Goal: Task Accomplishment & Management: Manage account settings

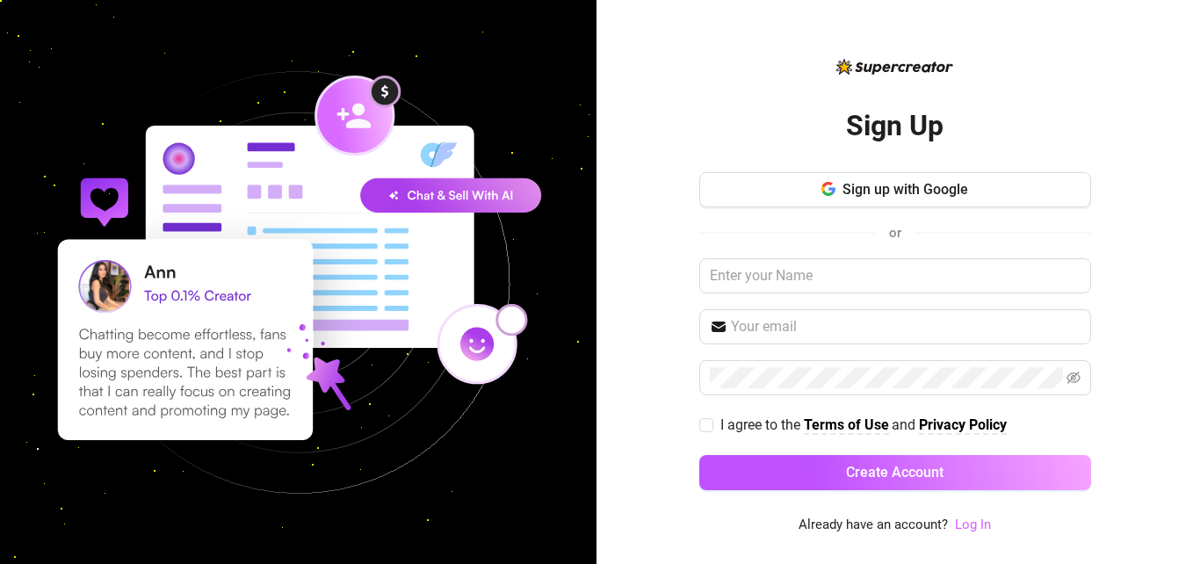
click at [985, 522] on link "Log In" at bounding box center [973, 524] width 36 height 16
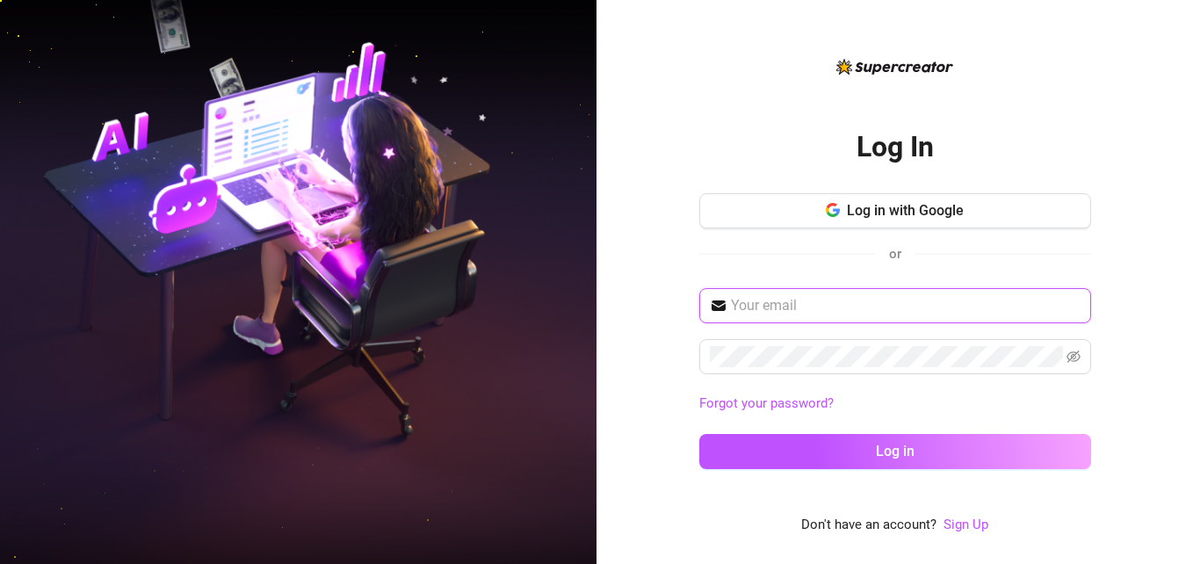
click at [853, 298] on input "text" at bounding box center [906, 305] width 350 height 21
type input "[EMAIL_ADDRESS][DOMAIN_NAME]"
click at [878, 339] on span at bounding box center [895, 356] width 392 height 35
click at [1081, 359] on span at bounding box center [895, 356] width 392 height 35
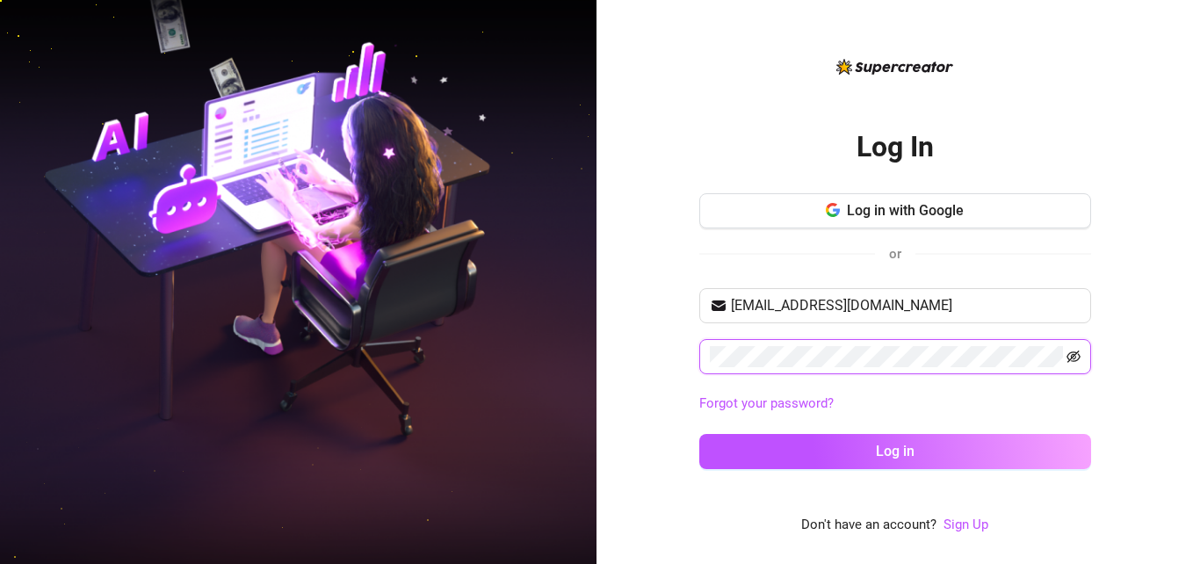
click at [1077, 355] on icon "eye-invisible" at bounding box center [1073, 357] width 14 height 14
click at [1077, 355] on icon "eye" at bounding box center [1073, 357] width 14 height 14
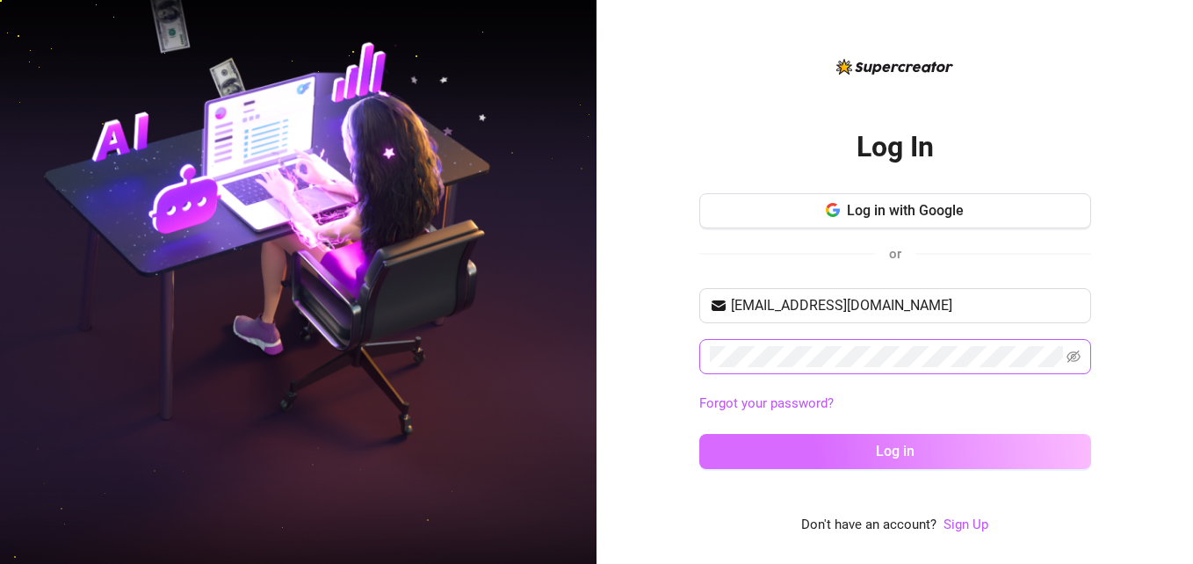
click at [990, 443] on button "Log in" at bounding box center [895, 451] width 392 height 35
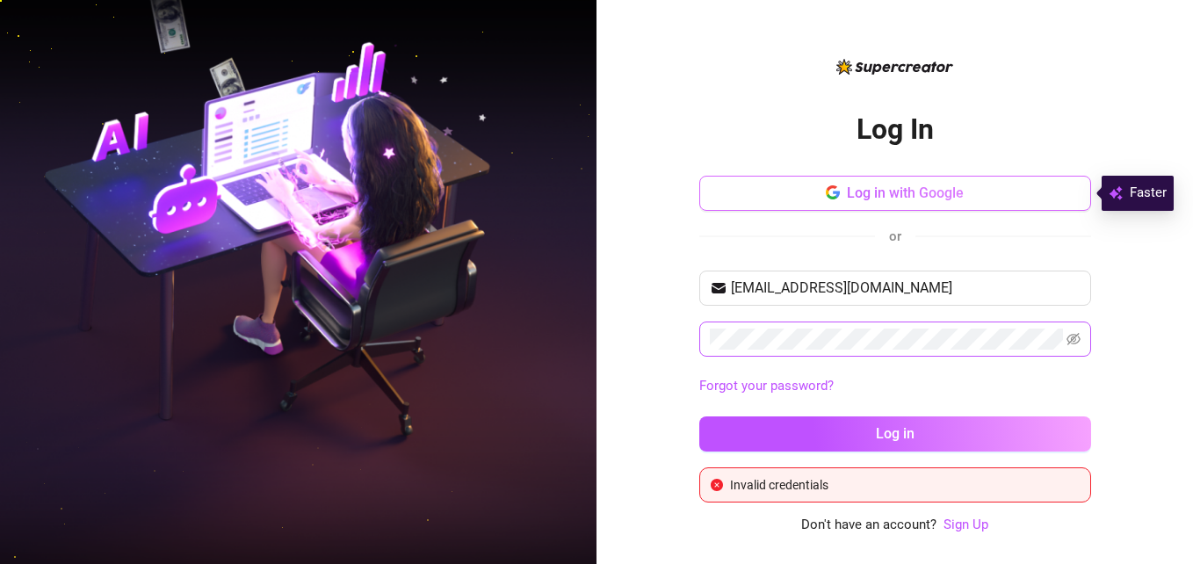
click at [848, 200] on span "Log in with Google" at bounding box center [905, 192] width 117 height 17
